Goal: Find specific page/section: Find specific page/section

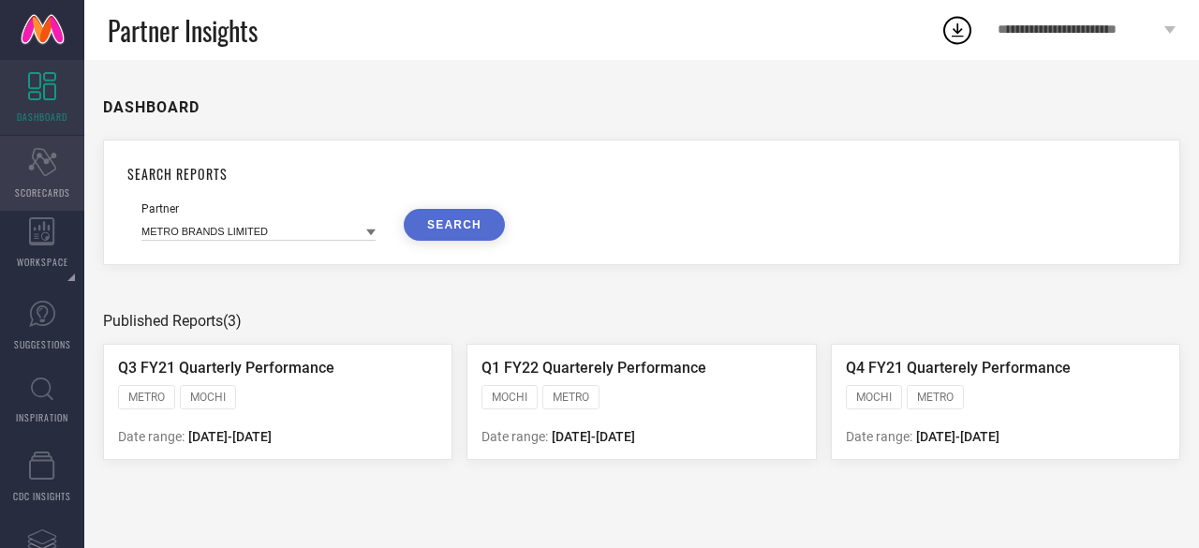
click at [59, 179] on div "Scorecard SCORECARDS" at bounding box center [42, 173] width 84 height 75
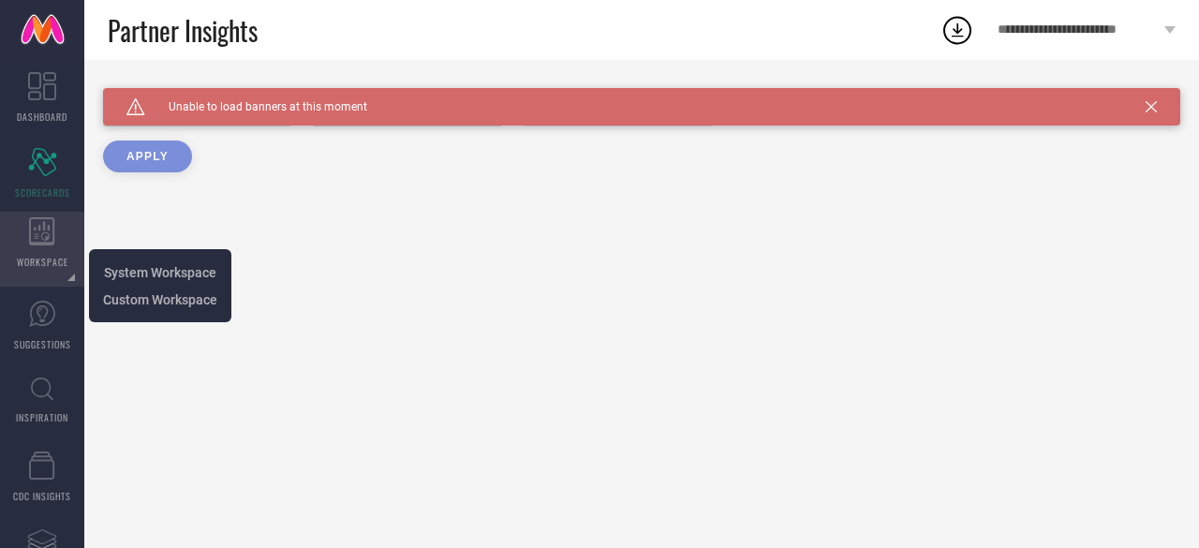
type input "All"
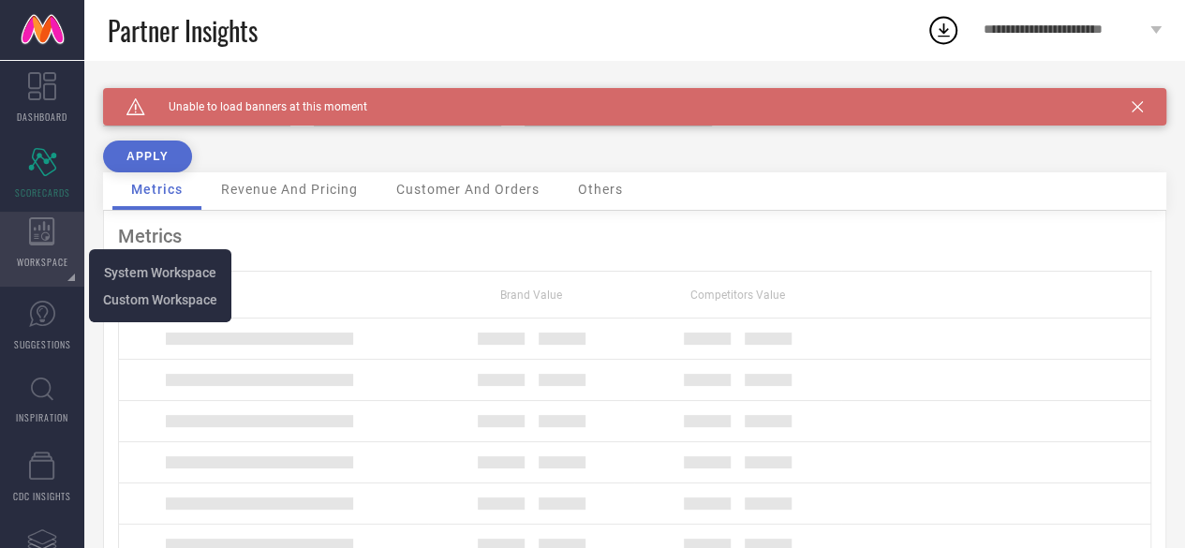
click at [42, 229] on icon at bounding box center [42, 231] width 26 height 28
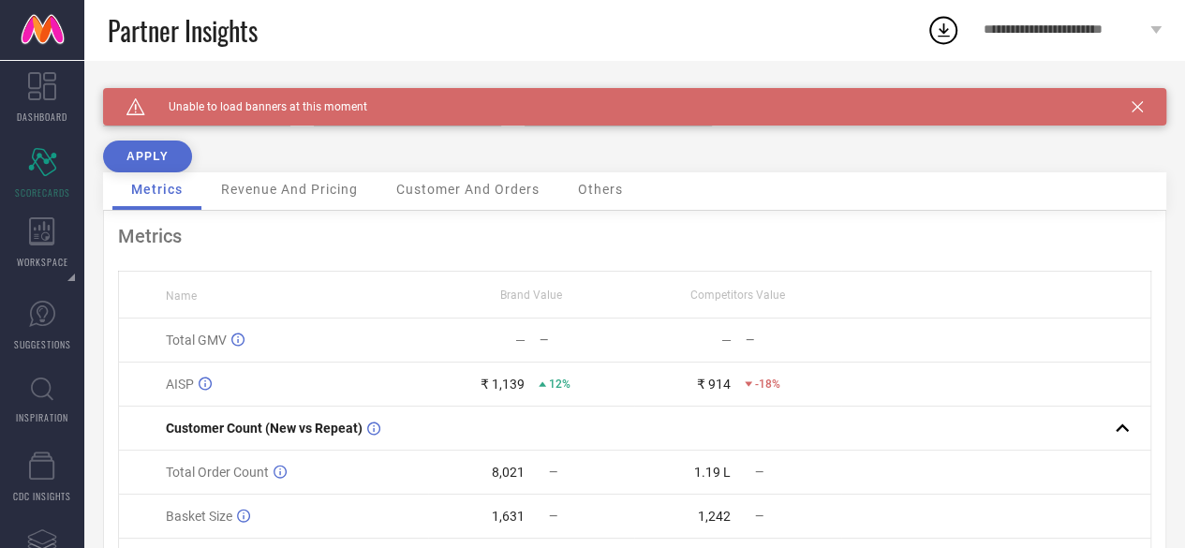
click at [1143, 102] on icon at bounding box center [1136, 106] width 11 height 11
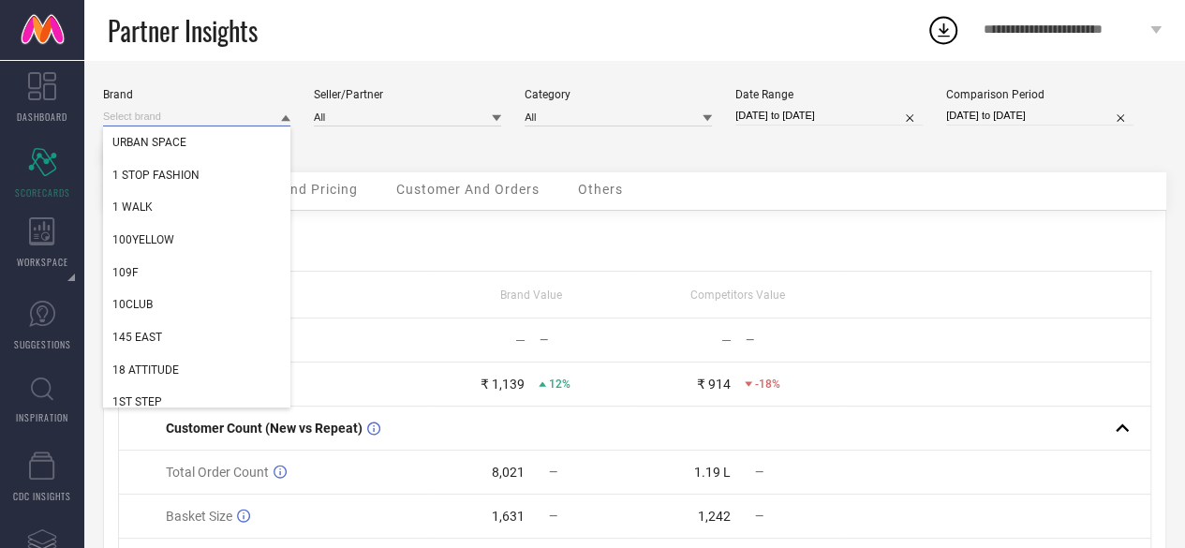
click at [159, 113] on input at bounding box center [196, 117] width 187 height 20
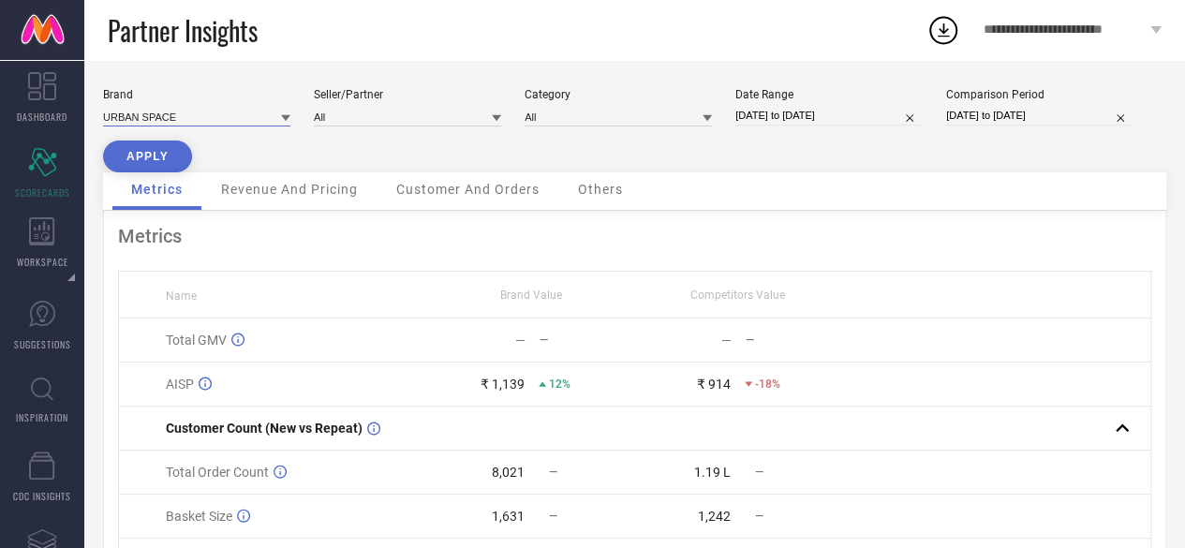
click at [164, 114] on input at bounding box center [196, 117] width 187 height 20
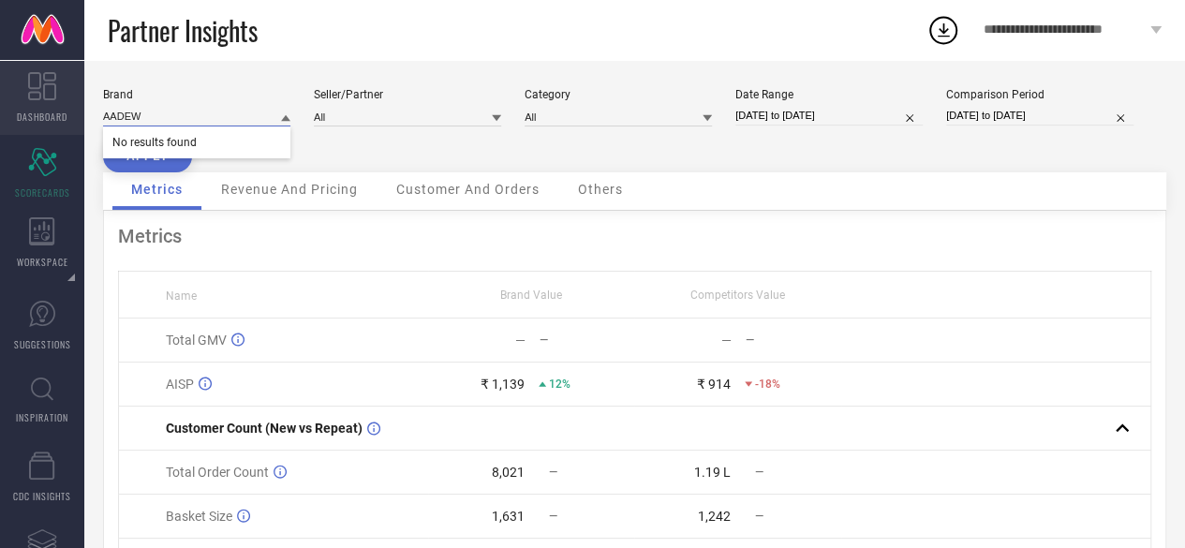
type input "AADEW"
click at [30, 81] on icon at bounding box center [42, 86] width 28 height 28
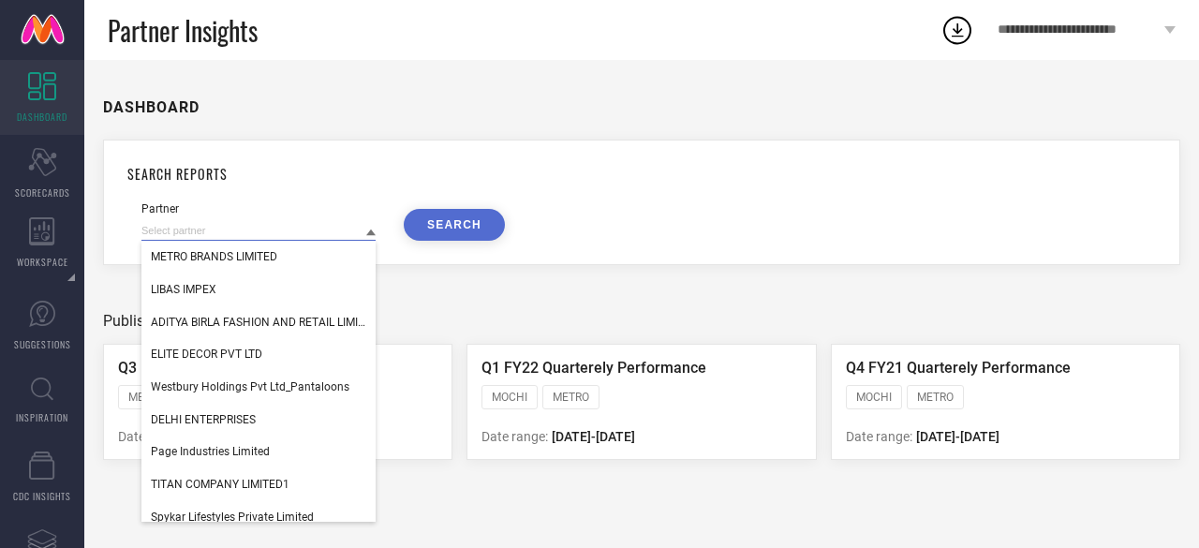
click at [243, 226] on input at bounding box center [258, 231] width 234 height 20
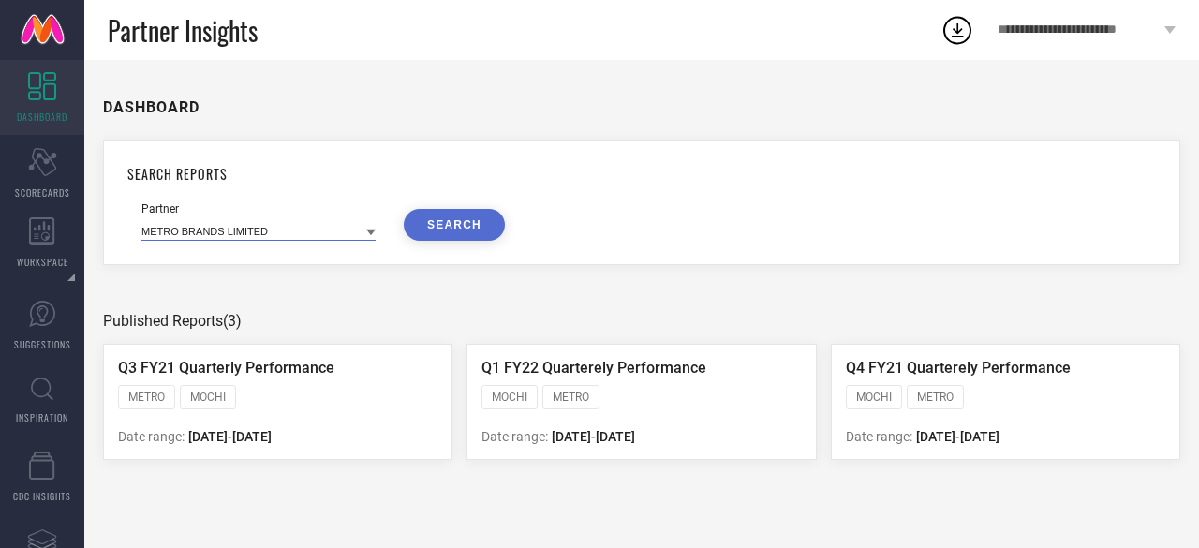
click at [266, 228] on input at bounding box center [258, 231] width 234 height 20
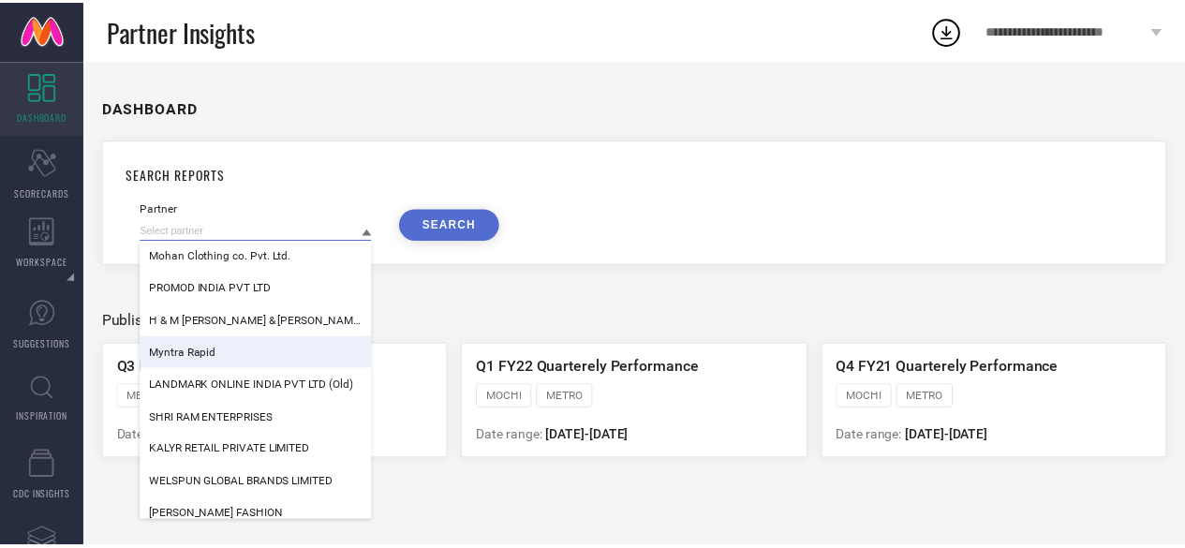
scroll to position [494, 0]
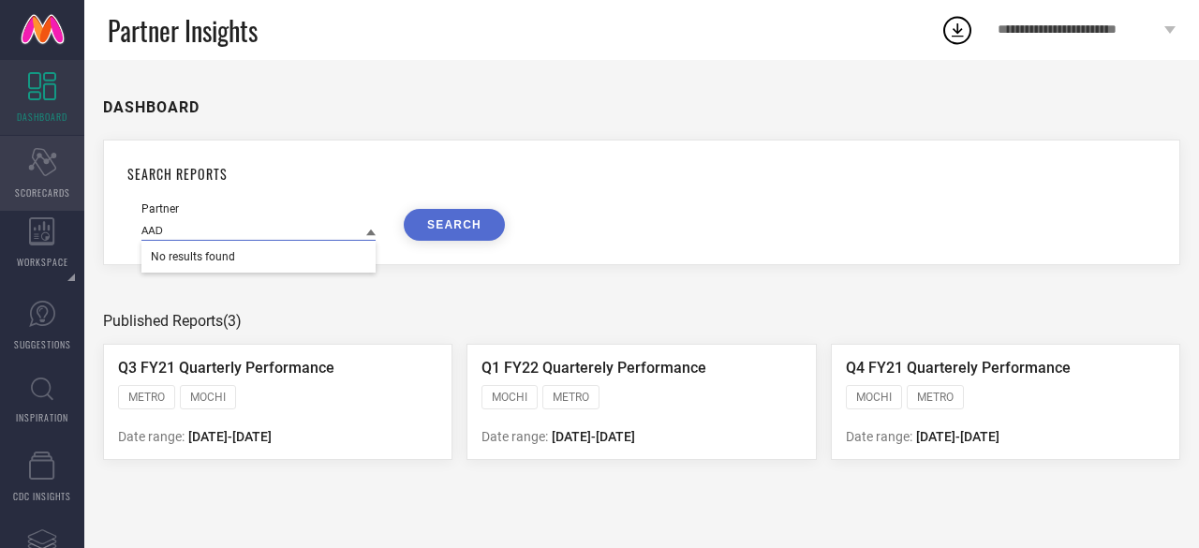
type input "AAD"
click at [36, 153] on icon "Scorecard" at bounding box center [42, 162] width 29 height 28
